Goal: Information Seeking & Learning: Check status

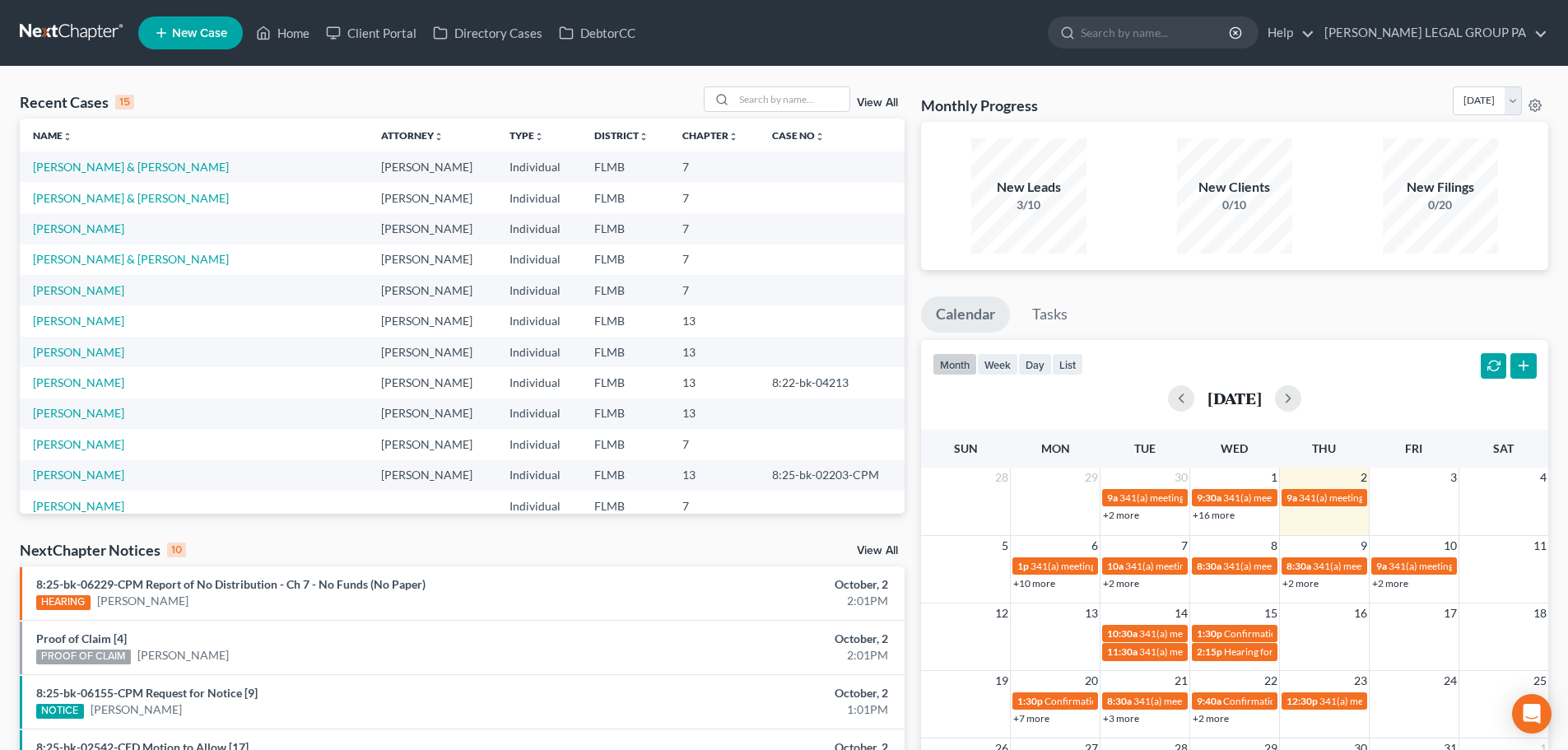
click at [626, 74] on div "Recent Cases 15 View All Name unfold_more expand_more expand_less Attorney unfo…" at bounding box center [784, 619] width 1568 height 1105
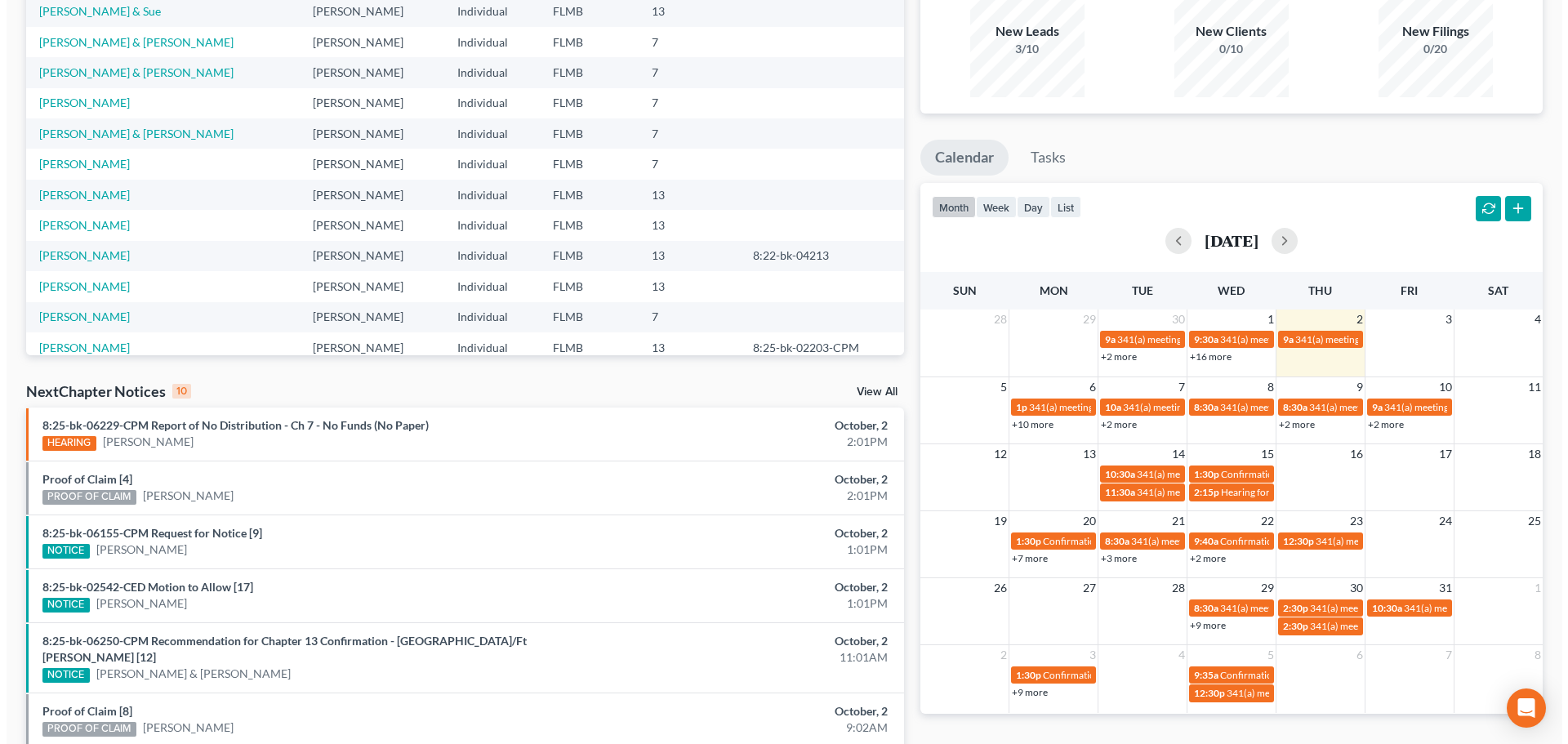
scroll to position [245, 0]
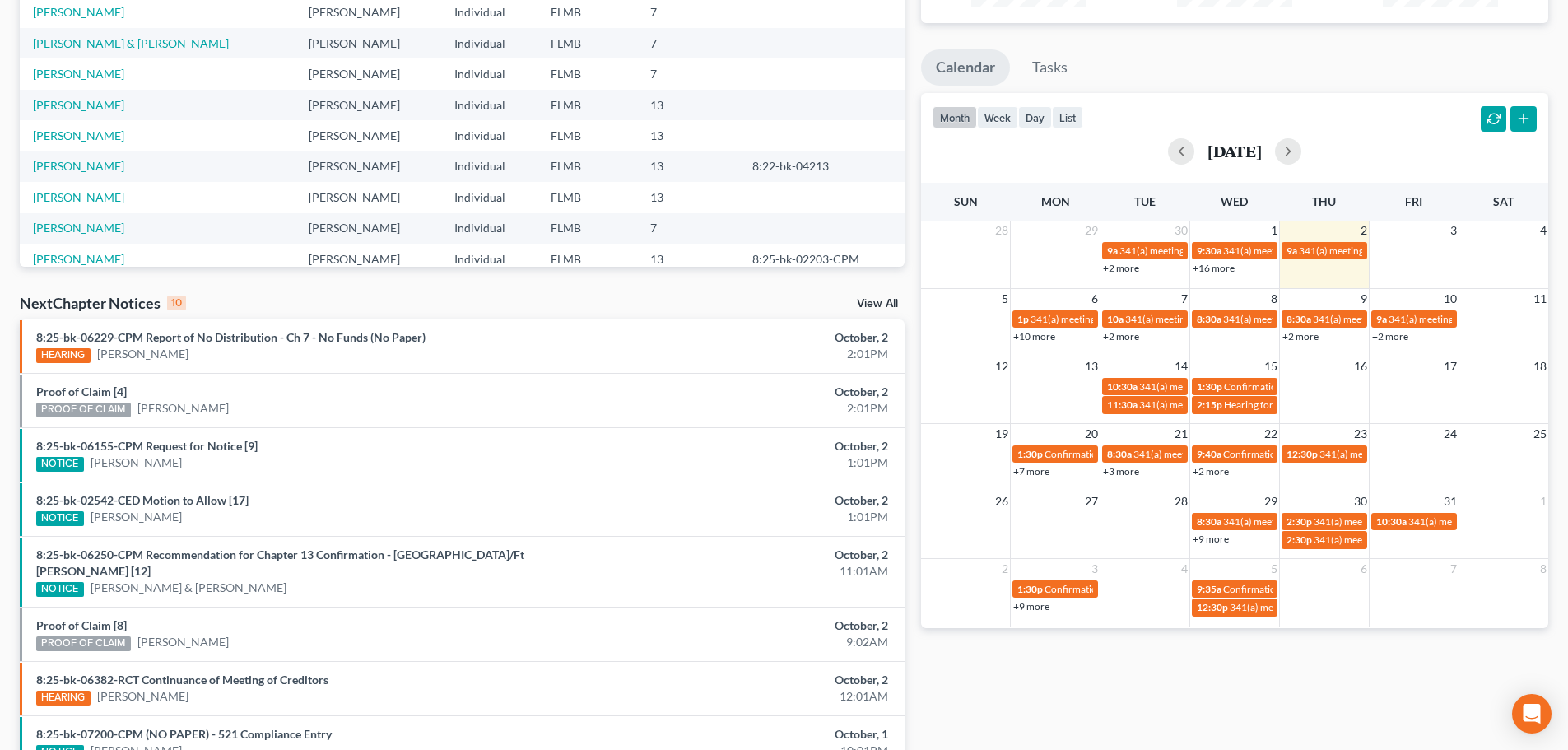
click at [1379, 335] on link "+2 more" at bounding box center [1389, 336] width 36 height 13
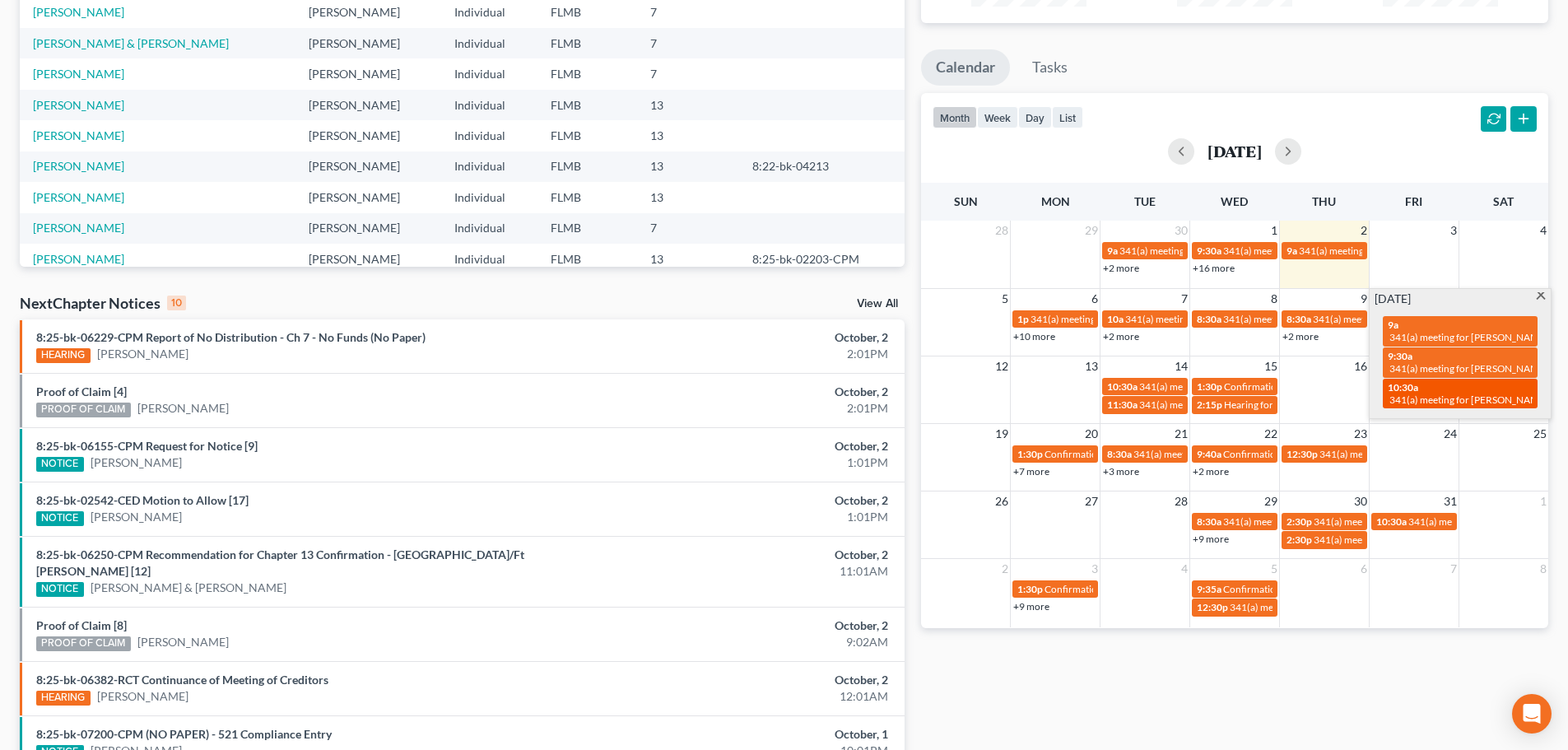
click at [1440, 394] on span "341(a) meeting for [PERSON_NAME] & [PERSON_NAME]" at bounding box center [1512, 399] width 246 height 13
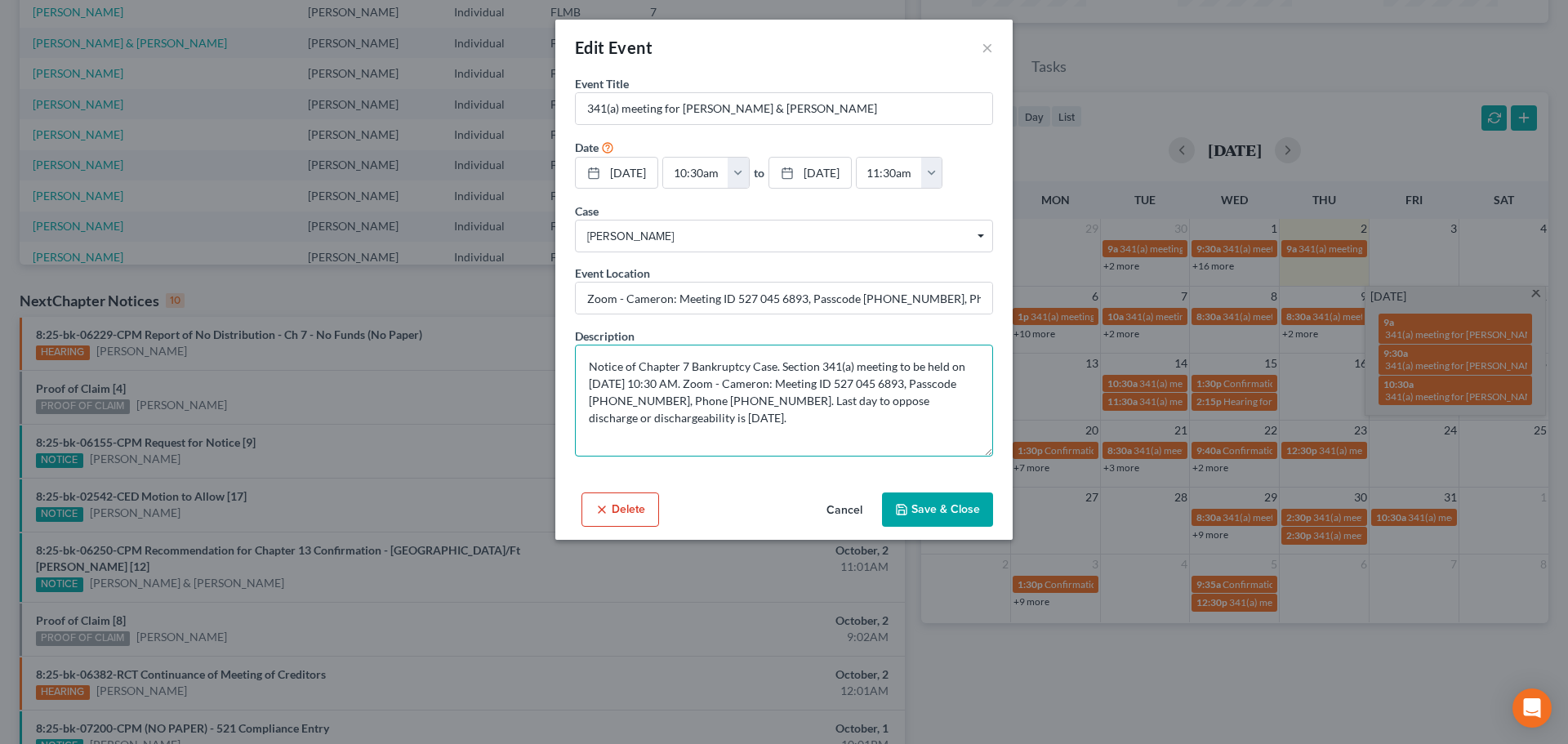
drag, startPoint x: 866, startPoint y: 416, endPoint x: 935, endPoint y: 414, distance: 69.0
click at [935, 414] on textarea "Notice of Chapter 7 Bankruptcy Case. Section 341(a) meeting to be held on 10/10…" at bounding box center [784, 400] width 419 height 112
drag, startPoint x: 639, startPoint y: 434, endPoint x: 705, endPoint y: 438, distance: 66.1
click at [705, 438] on textarea "Notice of Chapter 7 Bankruptcy Case. Section 341(a) meeting to be held on 10/10…" at bounding box center [784, 400] width 419 height 112
